Goal: Task Accomplishment & Management: Use online tool/utility

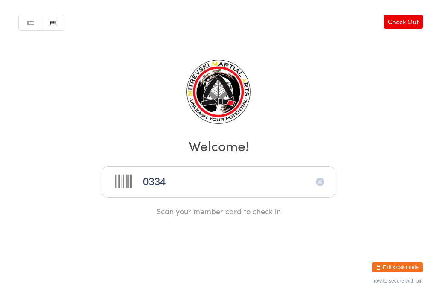
type input "0334"
type input "0067"
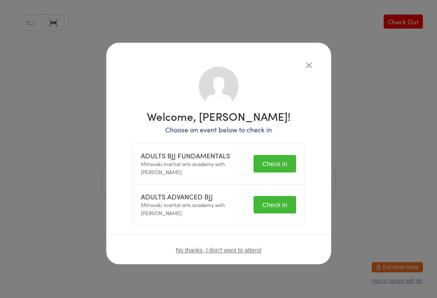
click at [285, 162] on button "Check in" at bounding box center [274, 163] width 43 height 17
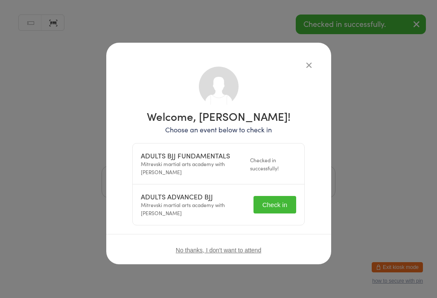
click at [284, 203] on button "Check in" at bounding box center [274, 204] width 43 height 17
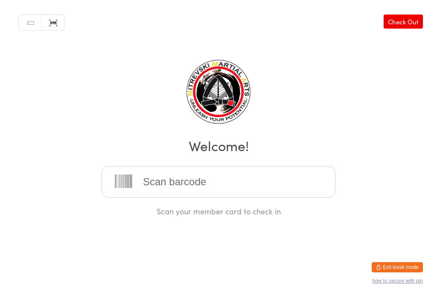
click at [281, 175] on input "search" at bounding box center [218, 182] width 234 height 32
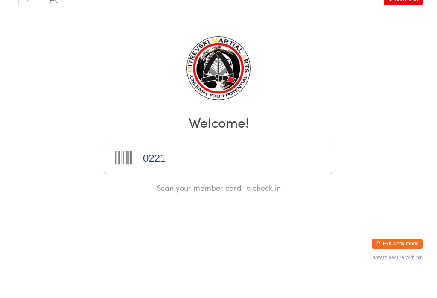
type input "0221"
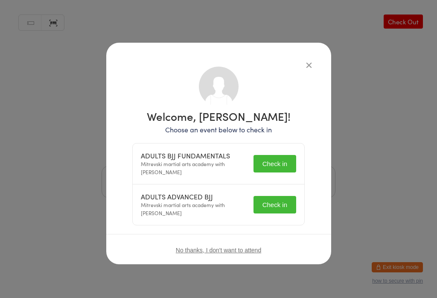
click at [281, 165] on button "Check in" at bounding box center [274, 163] width 43 height 17
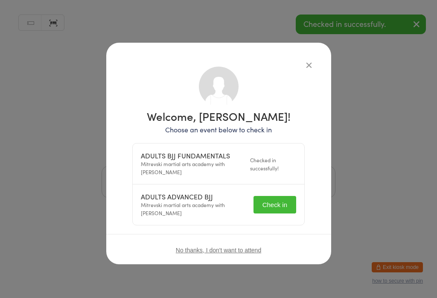
click at [281, 199] on button "Check in" at bounding box center [274, 204] width 43 height 17
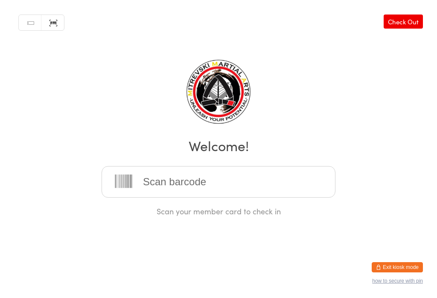
click at [237, 189] on input "search" at bounding box center [218, 182] width 234 height 32
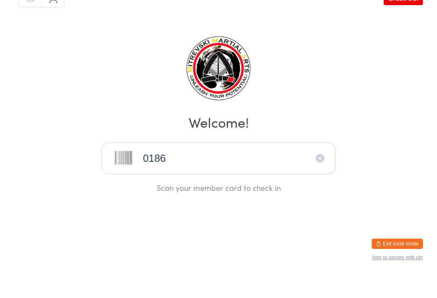
type input "0186"
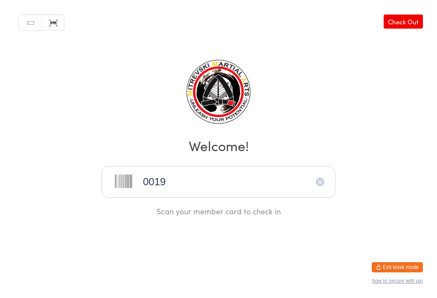
type input "0019"
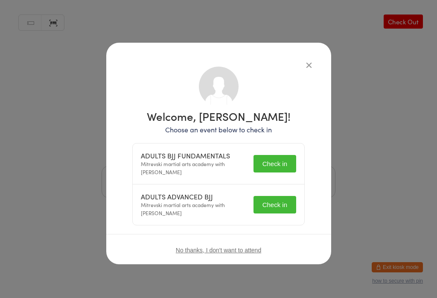
click at [287, 161] on button "Check in" at bounding box center [274, 163] width 43 height 17
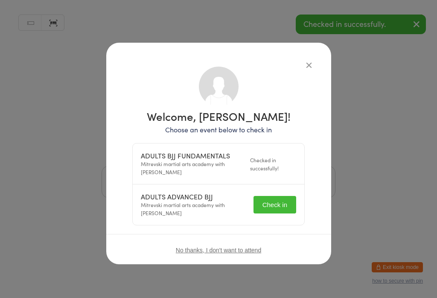
click at [283, 202] on button "Check in" at bounding box center [274, 204] width 43 height 17
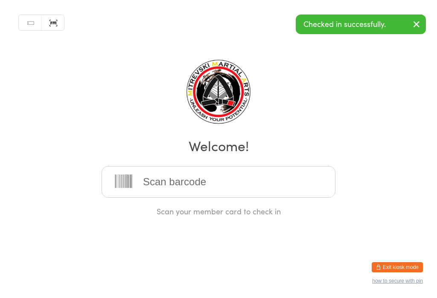
click at [166, 190] on input "search" at bounding box center [218, 182] width 234 height 32
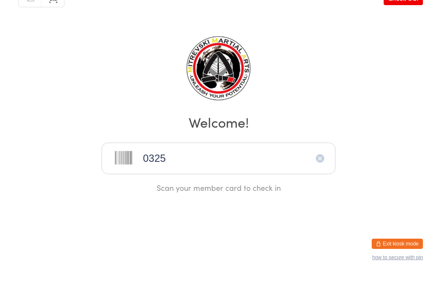
type input "0325"
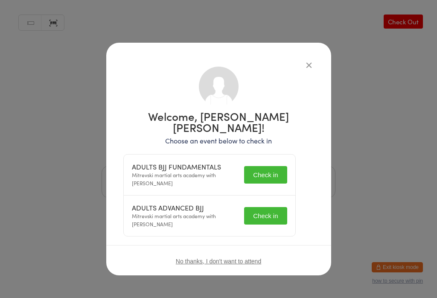
click at [287, 166] on button "Check in" at bounding box center [265, 174] width 43 height 17
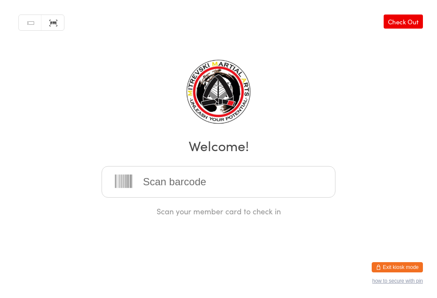
click at [242, 183] on input "search" at bounding box center [218, 182] width 234 height 32
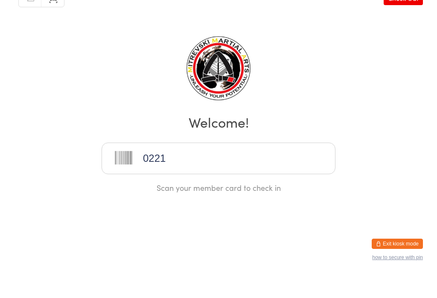
type input "0221"
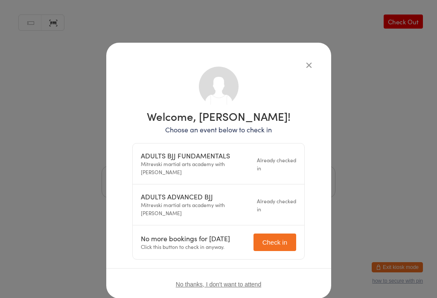
click at [304, 64] on button "button" at bounding box center [309, 65] width 10 height 10
